Goal: Information Seeking & Learning: Learn about a topic

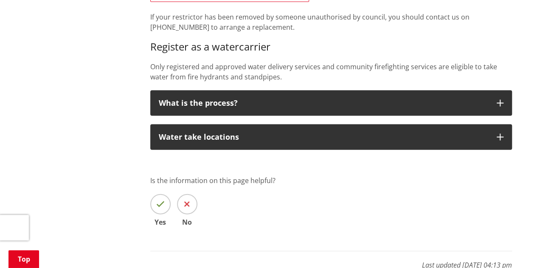
scroll to position [871, 0]
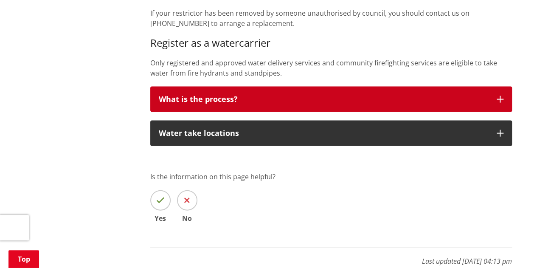
click at [267, 107] on button "What is the process?" at bounding box center [330, 99] width 361 height 25
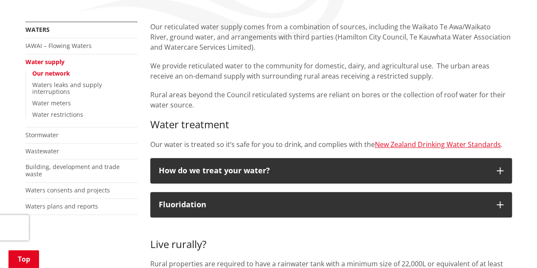
scroll to position [173, 0]
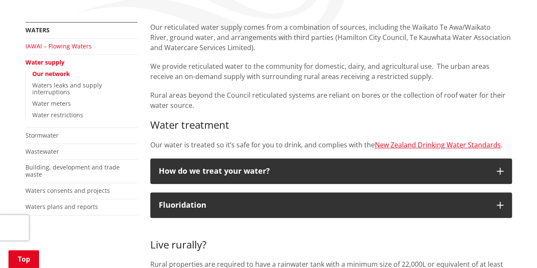
click at [72, 44] on link "IAWAI – Flowing Waters" at bounding box center [58, 46] width 66 height 8
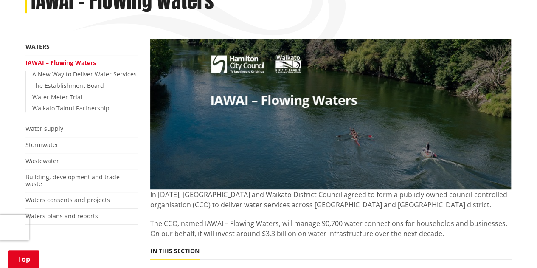
scroll to position [158, 0]
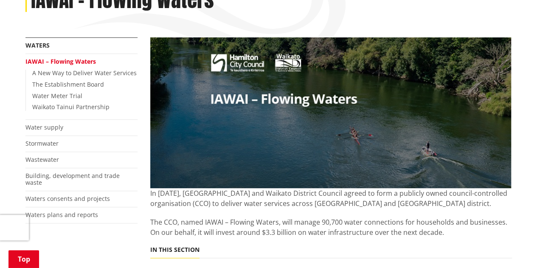
click at [62, 128] on li "Water supply" at bounding box center [81, 128] width 112 height 16
click at [50, 129] on link "Water supply" at bounding box center [44, 127] width 38 height 8
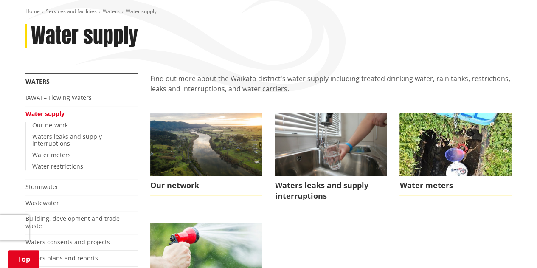
scroll to position [122, 0]
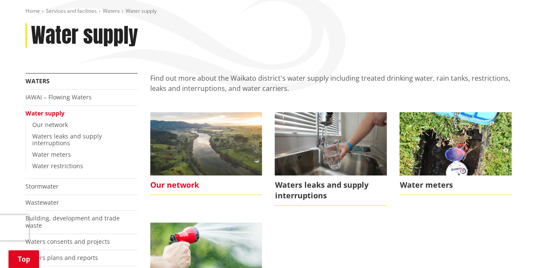
click at [187, 183] on span "Our network" at bounding box center [206, 185] width 112 height 20
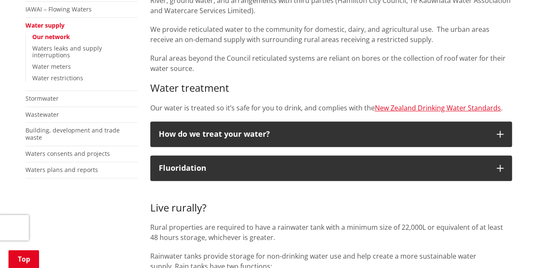
scroll to position [211, 0]
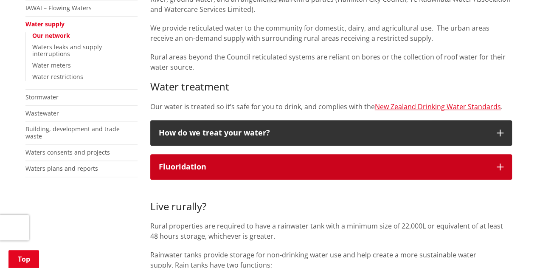
click at [226, 172] on button "Fluoridation" at bounding box center [330, 166] width 361 height 25
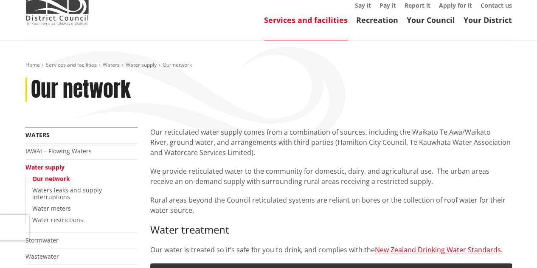
scroll to position [0, 0]
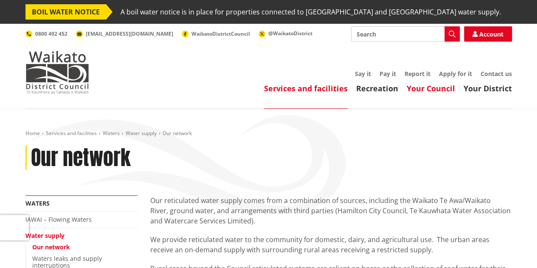
click at [420, 88] on link "Your Council" at bounding box center [430, 88] width 48 height 10
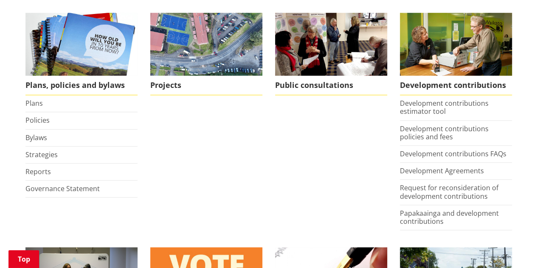
scroll to position [413, 0]
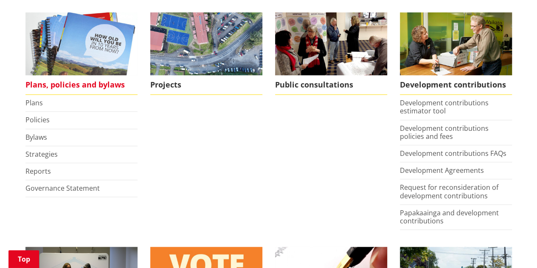
click at [53, 84] on span "Plans, policies and bylaws" at bounding box center [81, 85] width 112 height 20
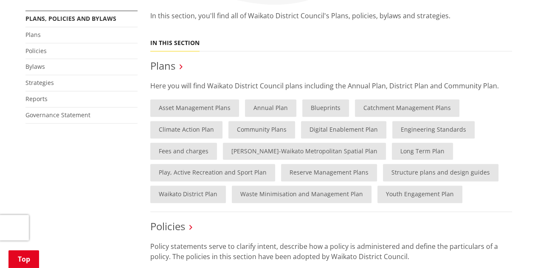
scroll to position [210, 0]
click at [259, 106] on link "Annual Plan" at bounding box center [270, 107] width 51 height 17
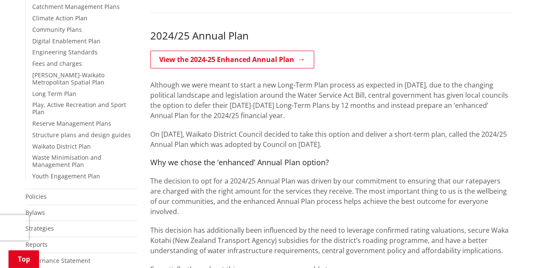
scroll to position [267, 0]
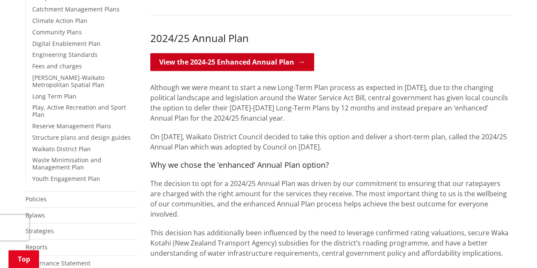
click at [261, 64] on link "View the 2024-25 Enhanced Annual Plan" at bounding box center [232, 62] width 164 height 18
